Goal: Communication & Community: Answer question/provide support

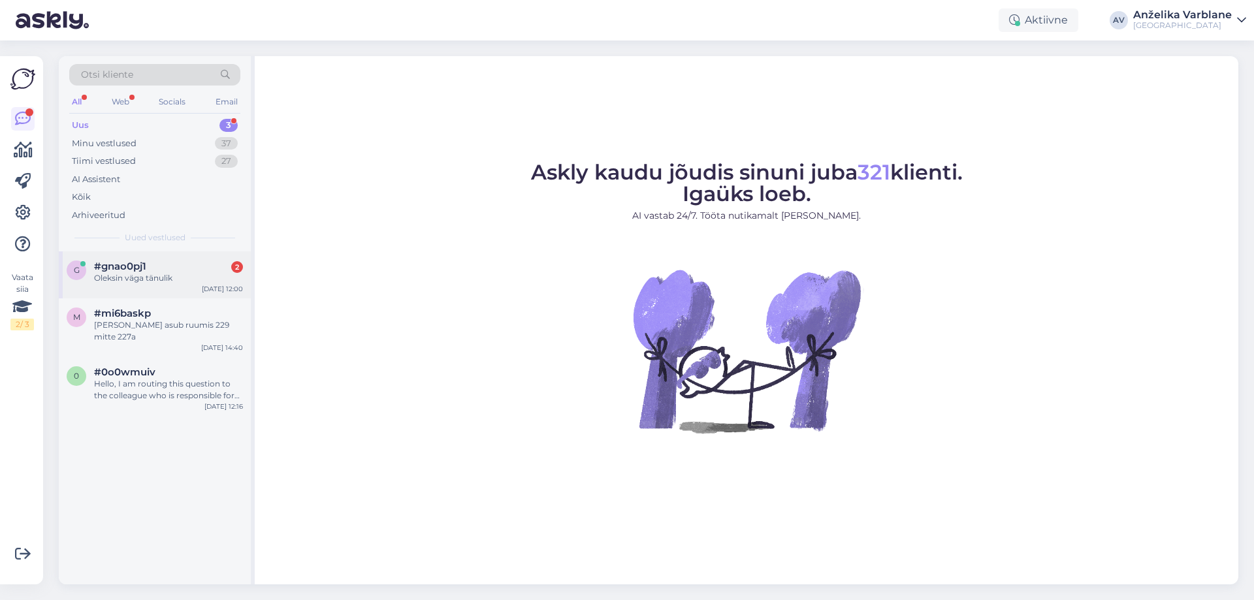
click at [188, 282] on div "Oleksin väga tänulik" at bounding box center [168, 278] width 149 height 12
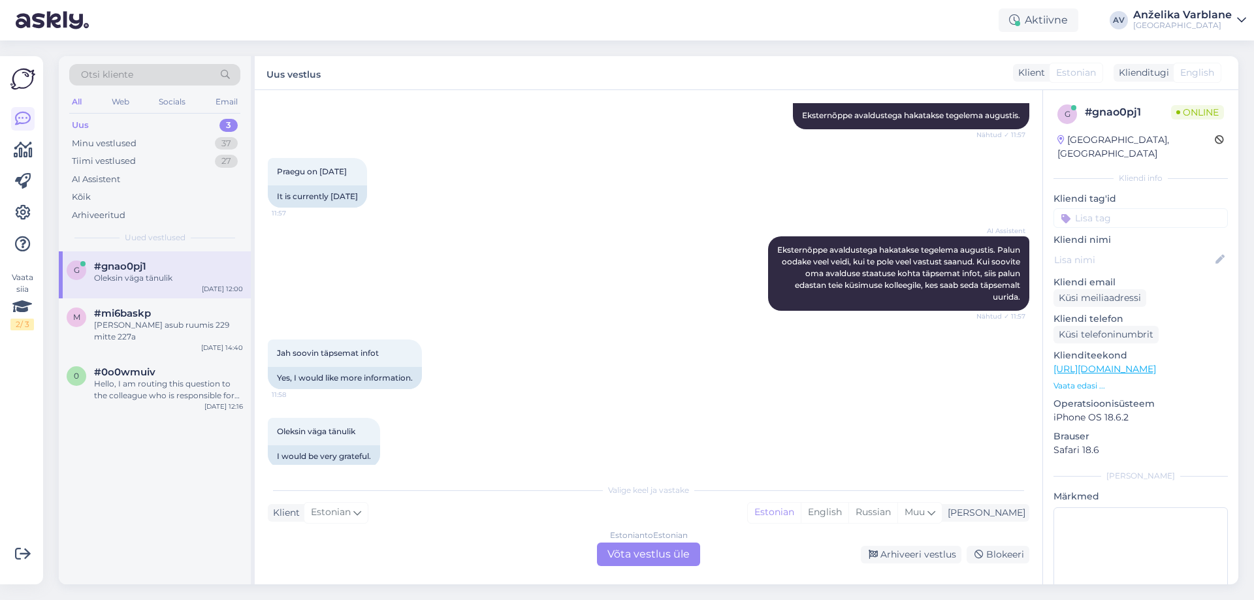
scroll to position [236, 0]
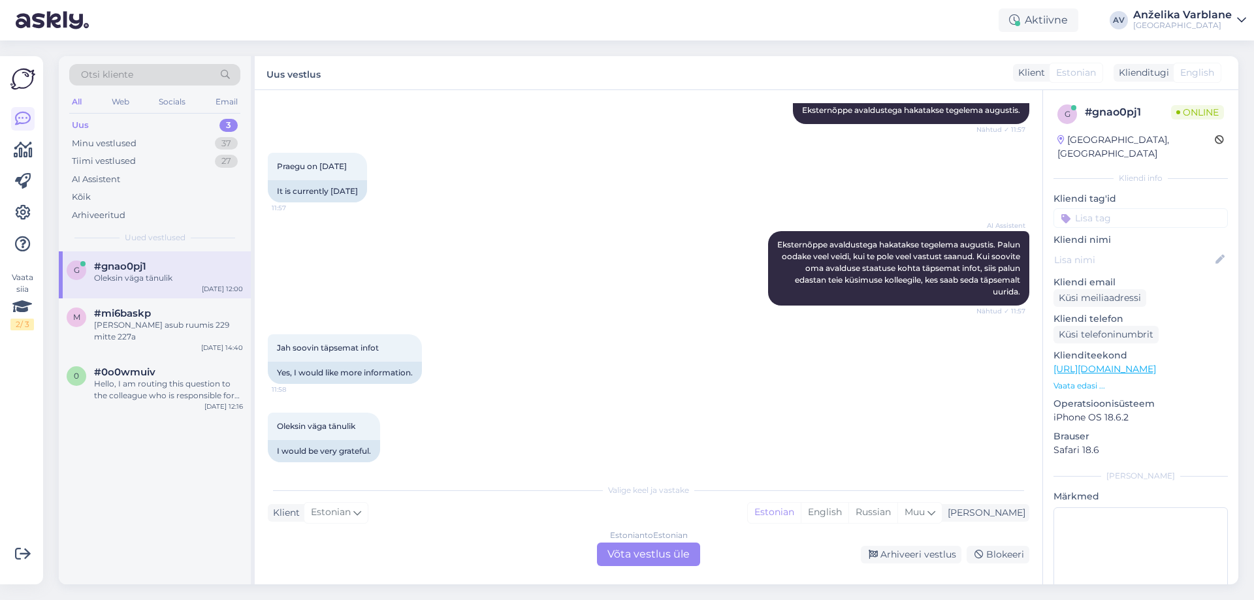
click at [672, 550] on div "Estonian to Estonian Võta vestlus üle" at bounding box center [648, 555] width 103 height 24
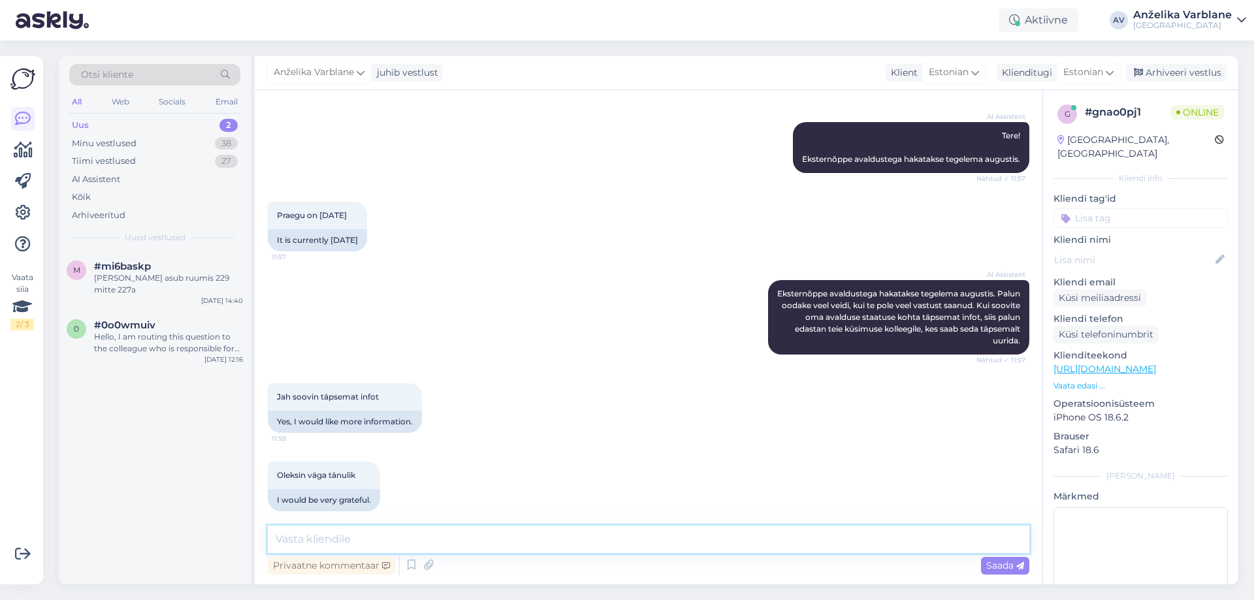
click at [608, 529] on textarea at bounding box center [649, 539] width 762 height 27
type textarea "t"
click at [425, 541] on textarea "Tere!" at bounding box center [649, 539] width 762 height 27
paste textarea "Palun uurige vastava instituudi juhiabilt. Kontaktid leiate kooli kodulehelt."
click at [846, 540] on textarea "Tere! Palun uurige vastava instituudi juhiabilt. Kontaktid leiate kooli koduleh…" at bounding box center [649, 539] width 762 height 27
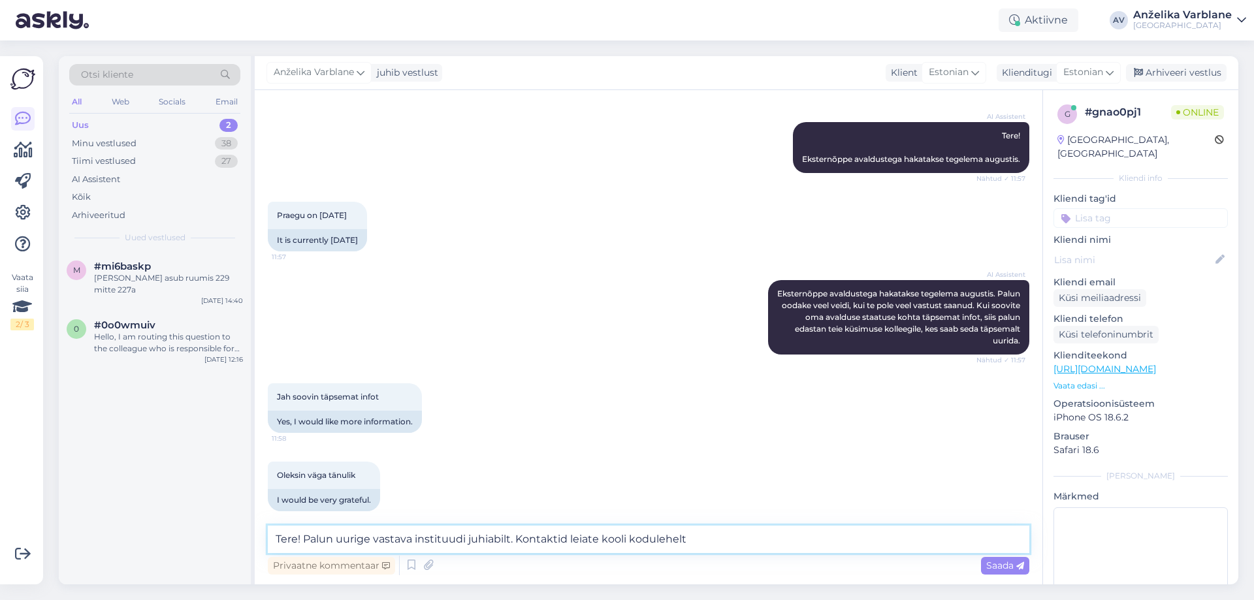
paste textarea "/"
click at [865, 542] on textarea "Tere! Palun uurige vastava instituudi juhiabilt. Kontaktid leiate kooli koduleh…" at bounding box center [649, 539] width 762 height 27
paste textarea "[URL][DOMAIN_NAME]"
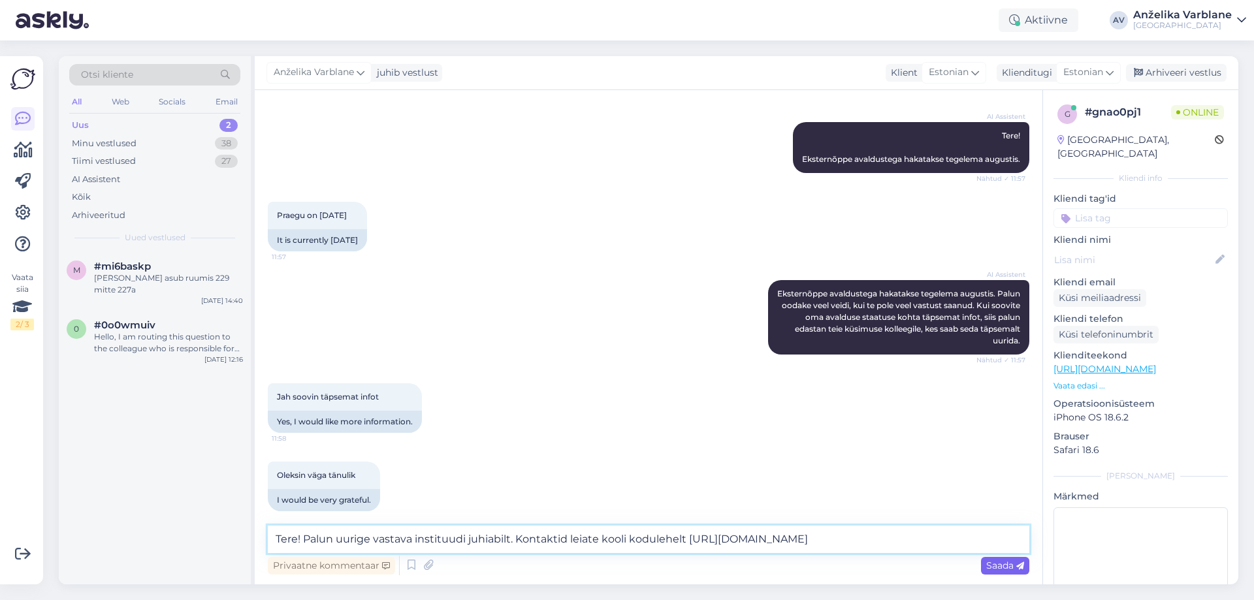
type textarea "Tere! Palun uurige vastava instituudi juhiabilt. Kontaktid leiate kooli koduleh…"
click at [1003, 560] on span "Saada" at bounding box center [1005, 566] width 38 height 12
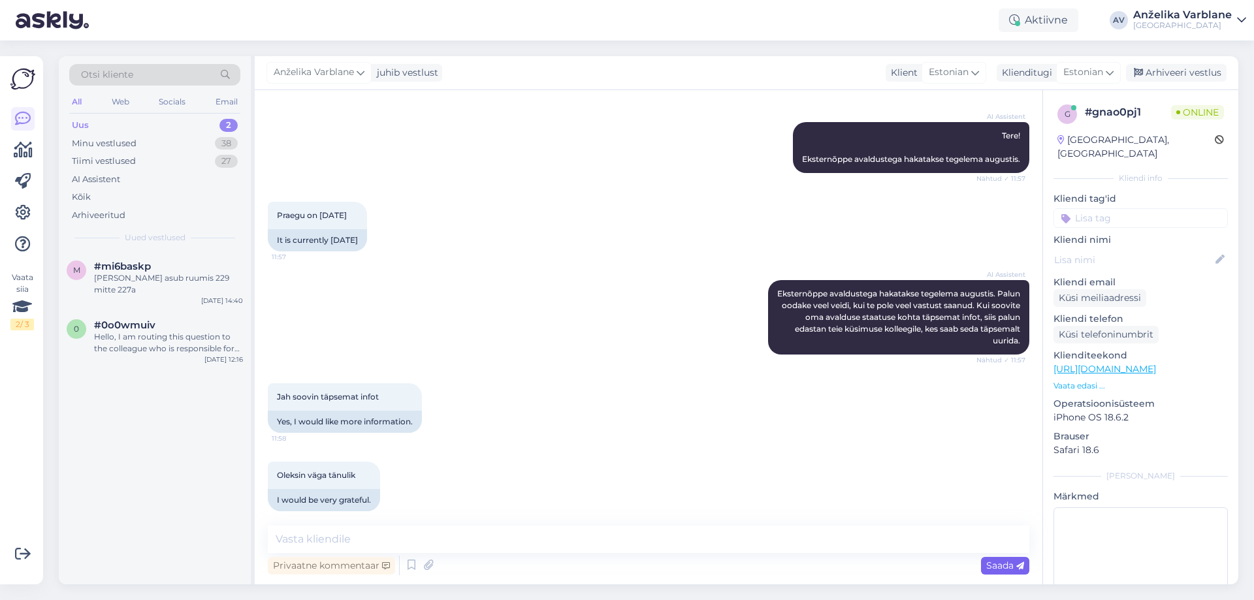
scroll to position [267, 0]
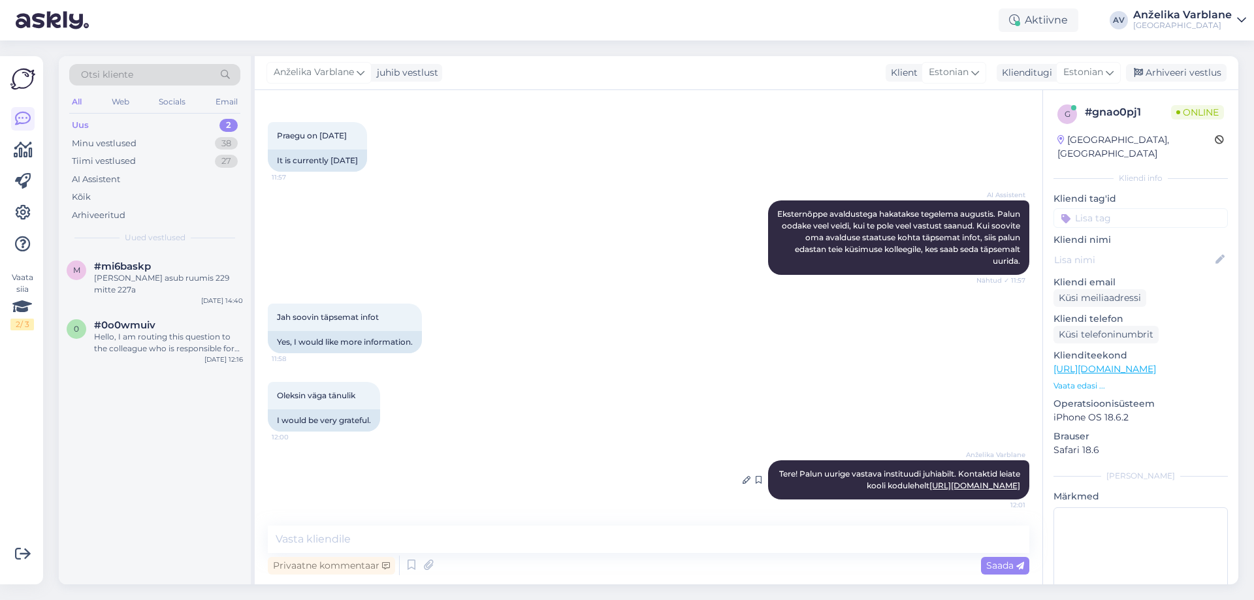
click at [963, 485] on link "[URL][DOMAIN_NAME]" at bounding box center [975, 486] width 91 height 10
click at [135, 120] on div "Uus 2" at bounding box center [154, 125] width 171 height 18
click at [1098, 380] on p "Vaata edasi ..." at bounding box center [1141, 386] width 174 height 12
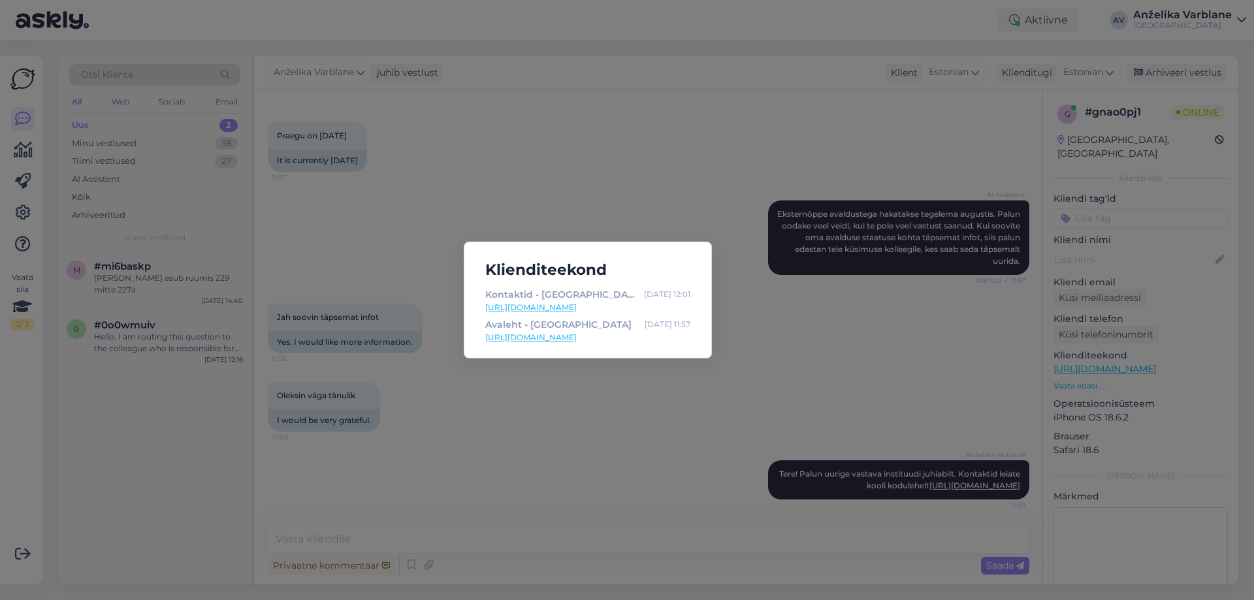
click at [684, 170] on div "Klienditeekond Kontaktid - [GEOGRAPHIC_DATA] [DATE] 12:01 [URL][DOMAIN_NAME] Av…" at bounding box center [627, 300] width 1254 height 600
